Goal: Task Accomplishment & Management: Use online tool/utility

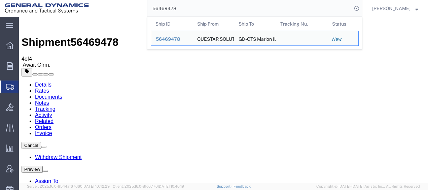
drag, startPoint x: 156, startPoint y: 4, endPoint x: 185, endPoint y: 3, distance: 28.3
click at [185, 3] on input "56469478" at bounding box center [249, 8] width 204 height 16
drag, startPoint x: 155, startPoint y: 7, endPoint x: 184, endPoint y: 16, distance: 30.1
click at [184, 16] on input "56469478" at bounding box center [249, 8] width 204 height 16
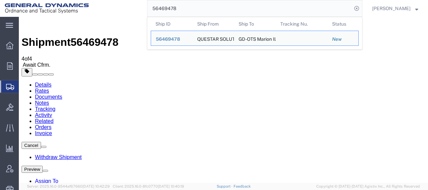
paste input "72467"
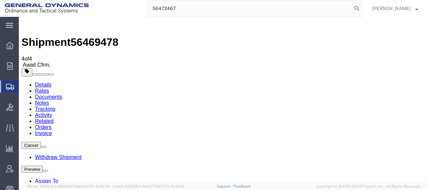
type input "56472467"
click at [360, 7] on icon at bounding box center [356, 8] width 9 height 9
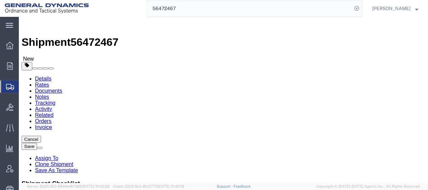
click div "Shipment Information Package Information Special Services"
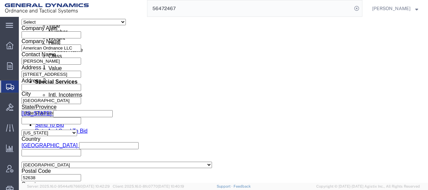
scroll to position [335, 0]
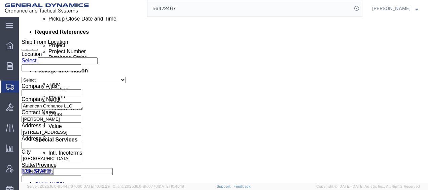
click input "text"
type input "LC7FY24 M1002/M865A1"
click input "text"
type input "30100301"
click div "30100301"
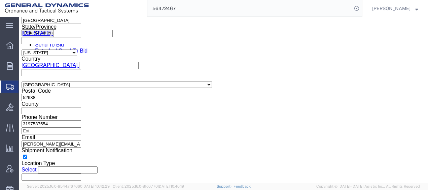
scroll to position [483, 0]
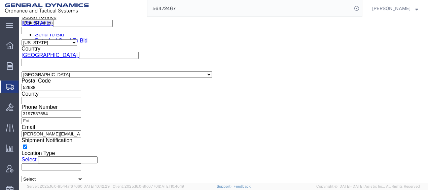
click button "Continue"
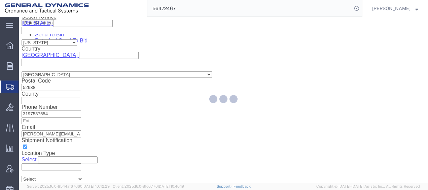
click div
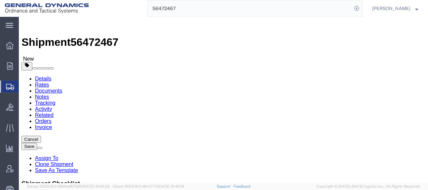
click div "Package Info Total shipment is made up of 1 packages containing 15 pieces weigh…"
click link "Add Package"
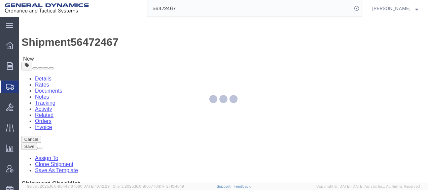
select select "PSNS"
select select "CBOX"
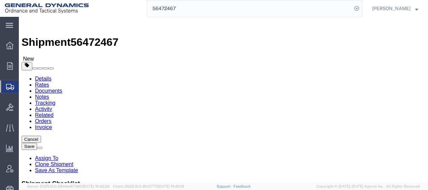
click div "Package Info Total shipment is made up of 2 packages containing 15 pieces weigh…"
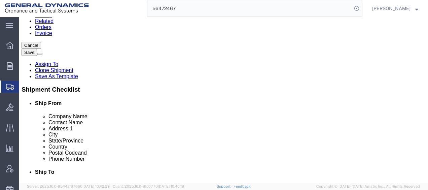
scroll to position [94, 0]
click dd "15.00 Each"
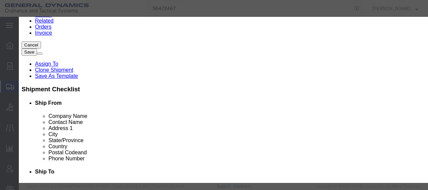
click select "Select 50 55 60 65 70 85 92.5 100 125 175 250 300 400"
select select "250"
click select "Select 50 55 60 65 70 85 92.5 100 125 175 250 300 400"
click button "Save & Close"
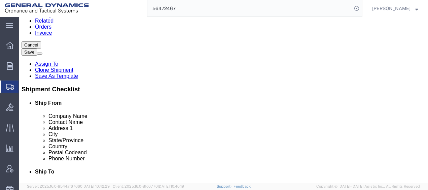
click icon
click div "Instructions"
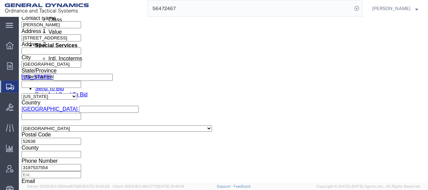
scroll to position [430, 0]
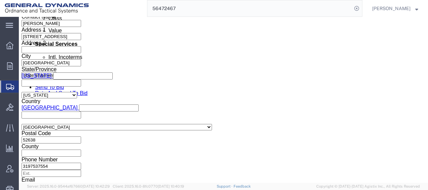
click button "Rate Shipment"
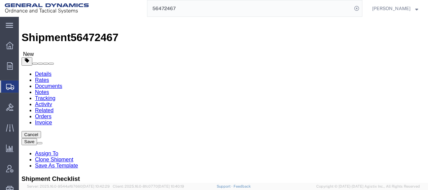
scroll to position [0, 0]
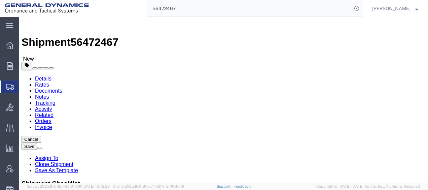
click icon
click div "Package Info Total shipment is made up of 2 packages containing 15 pieces weigh…"
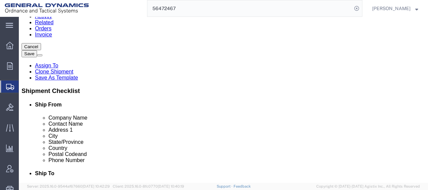
scroll to position [94, 0]
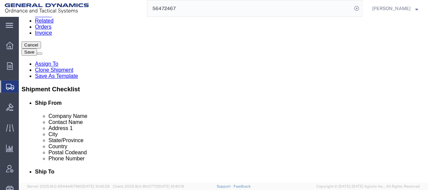
click input "Length : This field is required."
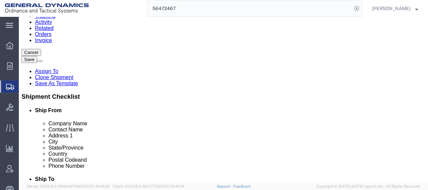
type input "48"
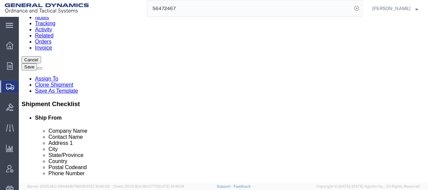
type input "40"
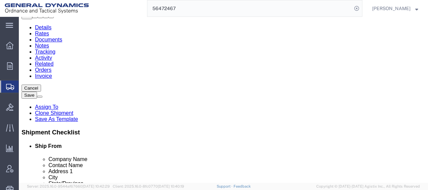
type input "44"
click button "Rate Shipment"
click input "40"
type input "41"
type input "29"
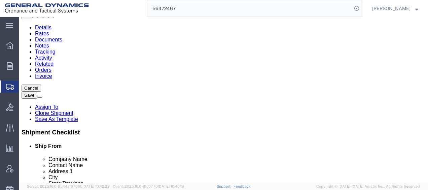
click input "48"
type input "44"
click button "Rate Shipment"
click div "Shipment Information Package Information Special Services"
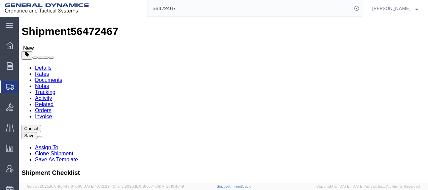
scroll to position [0, 0]
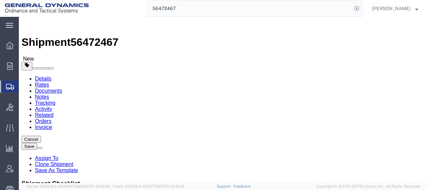
click div "Package Type Select Bale(s) Basket(s) Bolt(s) Bottle(s) Buckets Bulk Bundle(s) …"
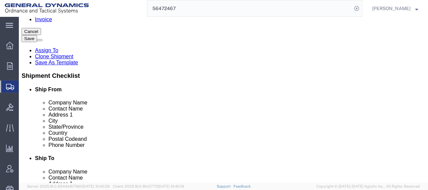
scroll to position [121, 0]
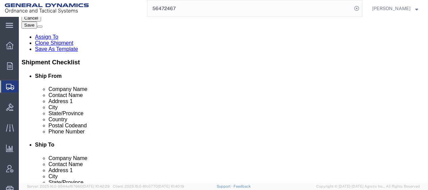
click dd "15.00 Each"
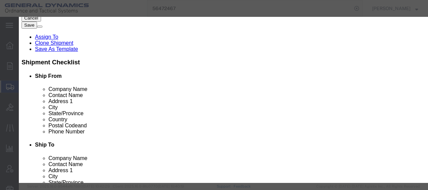
click textarea
type textarea "Crtg !20mm TPMP-T M1002"
click button "Save & Close"
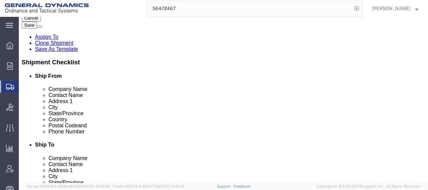
click link "Add Content"
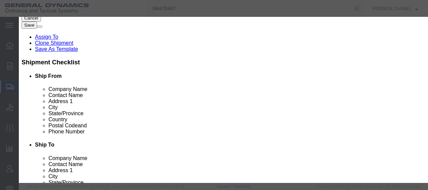
click button "Close"
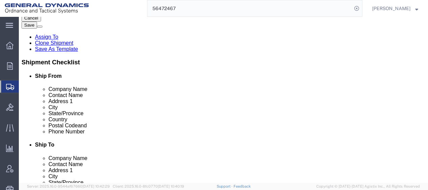
click button "Rate Shipment"
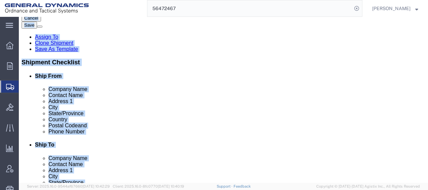
drag, startPoint x: 244, startPoint y: 30, endPoint x: 195, endPoint y: 34, distance: 49.3
click form "Shipment 56472467 New Details Rates Documents Notes Tracking Activity Related O…"
drag, startPoint x: 195, startPoint y: 34, endPoint x: 208, endPoint y: 80, distance: 47.7
click link "Add Content"
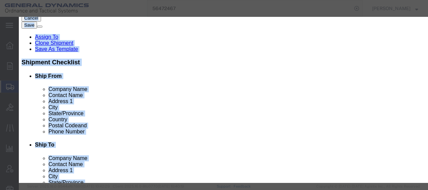
click icon "button"
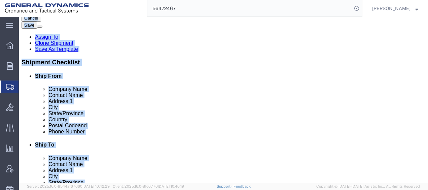
click ul "Details Rates Documents Notes Tracking Activity Related Orders Invoice"
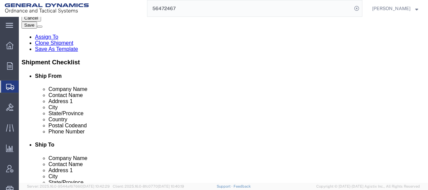
click button "Rate Shipment"
click div "Shipment Information Package Information Special Services"
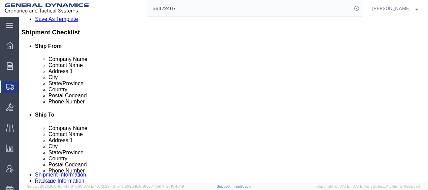
scroll to position [151, 0]
click link "Add Content"
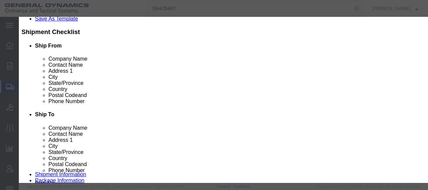
click icon "button"
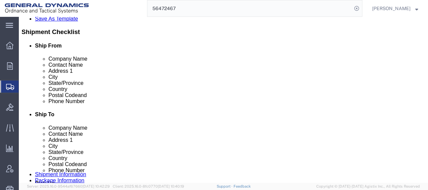
click div "Package Type Select Bale(s) Basket(s) Bolt(s) Bottle(s) Buckets Bulk Bundle(s) …"
drag, startPoint x: 112, startPoint y: 93, endPoint x: 183, endPoint y: 148, distance: 90.2
click div "Previous Continue"
click button "Rate Shipment"
click link "Add Package"
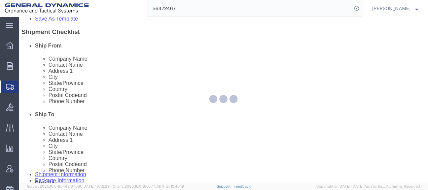
scroll to position [108, 0]
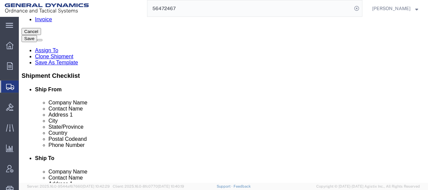
select select "PSNS"
select select "CBOX"
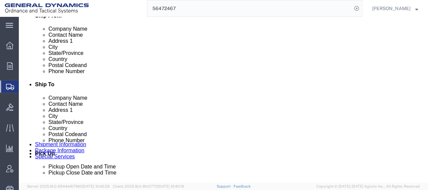
scroll to position [173, 0]
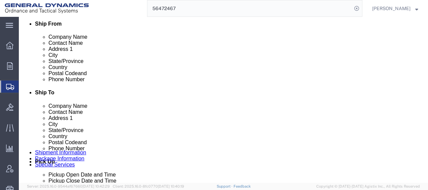
click select "Select cm ft in"
select select
click div "1"
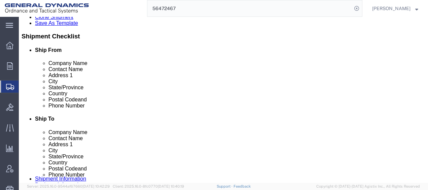
scroll to position [146, 0]
click span "button"
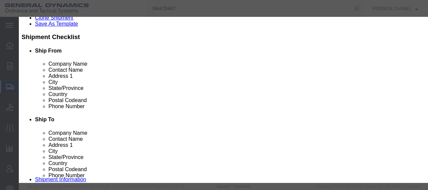
click button "Yes"
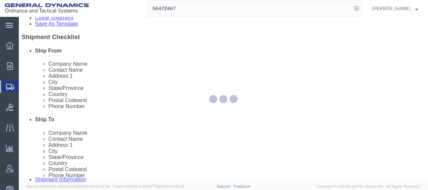
scroll to position [108, 0]
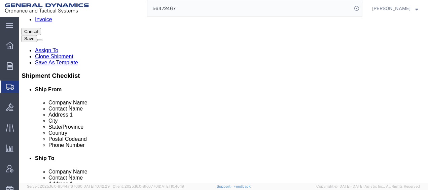
select select "PSNS"
select select "CBOX"
click button "Rate Shipment"
click ul
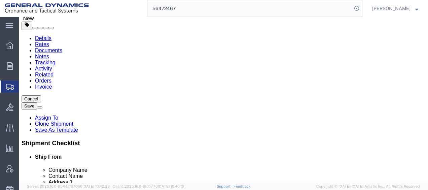
scroll to position [27, 0]
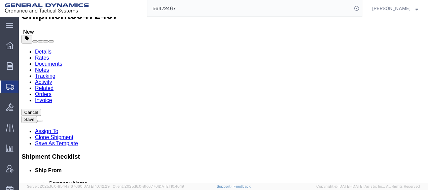
click span "button"
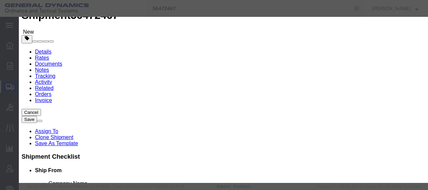
click button "Yes"
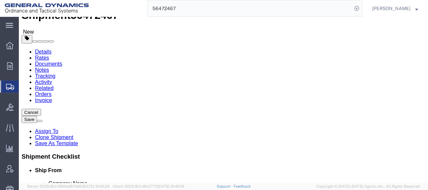
select select "PSNS"
click button "Rate Shipment"
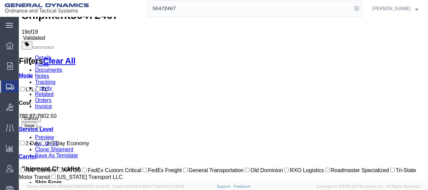
click at [41, 55] on link "Details" at bounding box center [43, 58] width 16 height 6
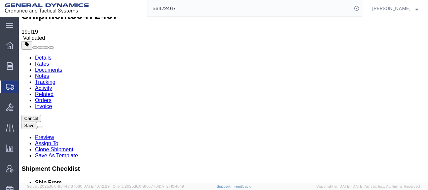
click input "text"
click div "Ship To Location Location Select Select My Profile Location GD-OTS [GEOGRAPHIC_…"
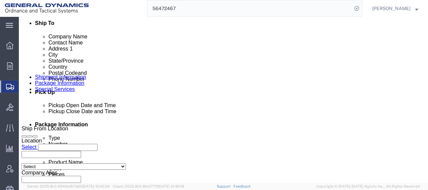
scroll to position [256, 0]
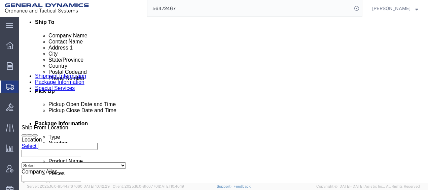
click div "[DATE] 8:00 AM"
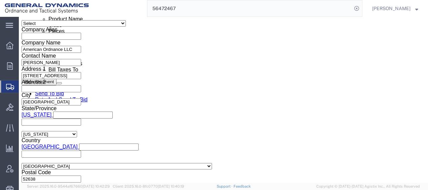
click button "Apply"
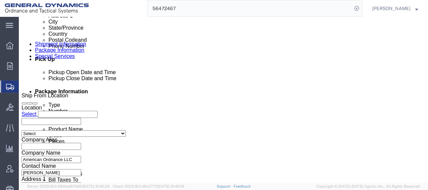
scroll to position [276, 0]
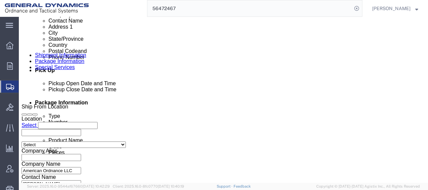
click div "[DATE] 9:00 AM"
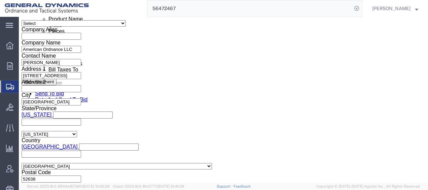
type input "2:00 PM"
click button "Apply"
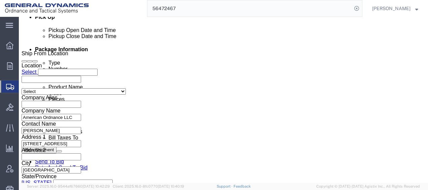
scroll to position [317, 0]
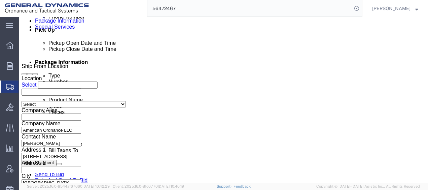
click div "[DATE] 5:00 PM"
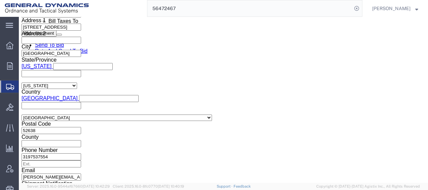
click button "Apply"
click button "Rate Shipment"
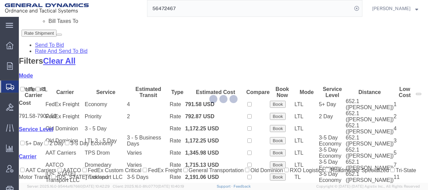
scroll to position [233, 0]
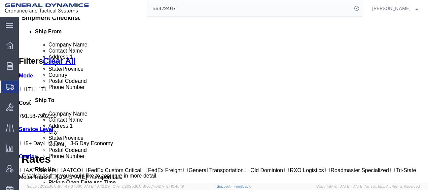
scroll to position [165, 0]
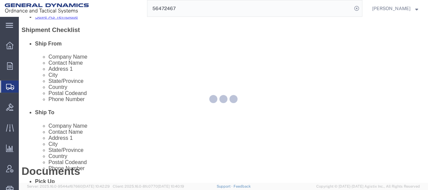
scroll to position [22, 0]
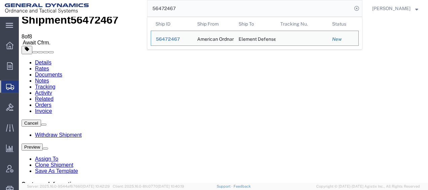
drag, startPoint x: 154, startPoint y: 7, endPoint x: 181, endPoint y: 7, distance: 27.2
click at [181, 7] on input "56472467" at bounding box center [249, 8] width 204 height 16
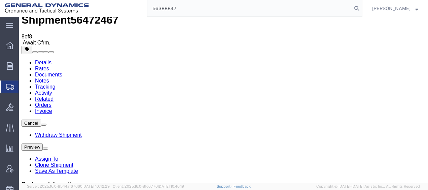
type input "56388847"
click at [360, 7] on icon at bounding box center [356, 8] width 9 height 9
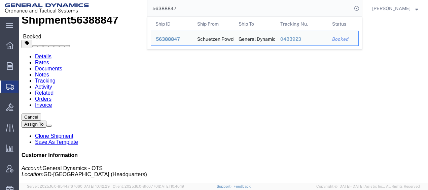
click link "Tracking"
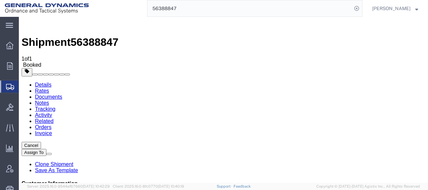
click at [49, 100] on link "Notes" at bounding box center [42, 103] width 14 height 6
click at [52, 112] on link "Activity" at bounding box center [43, 115] width 17 height 6
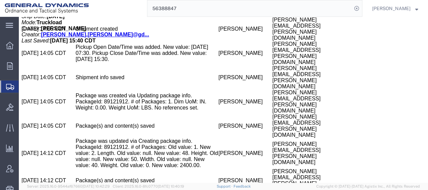
scroll to position [404, 0]
